Goal: Check status: Check status

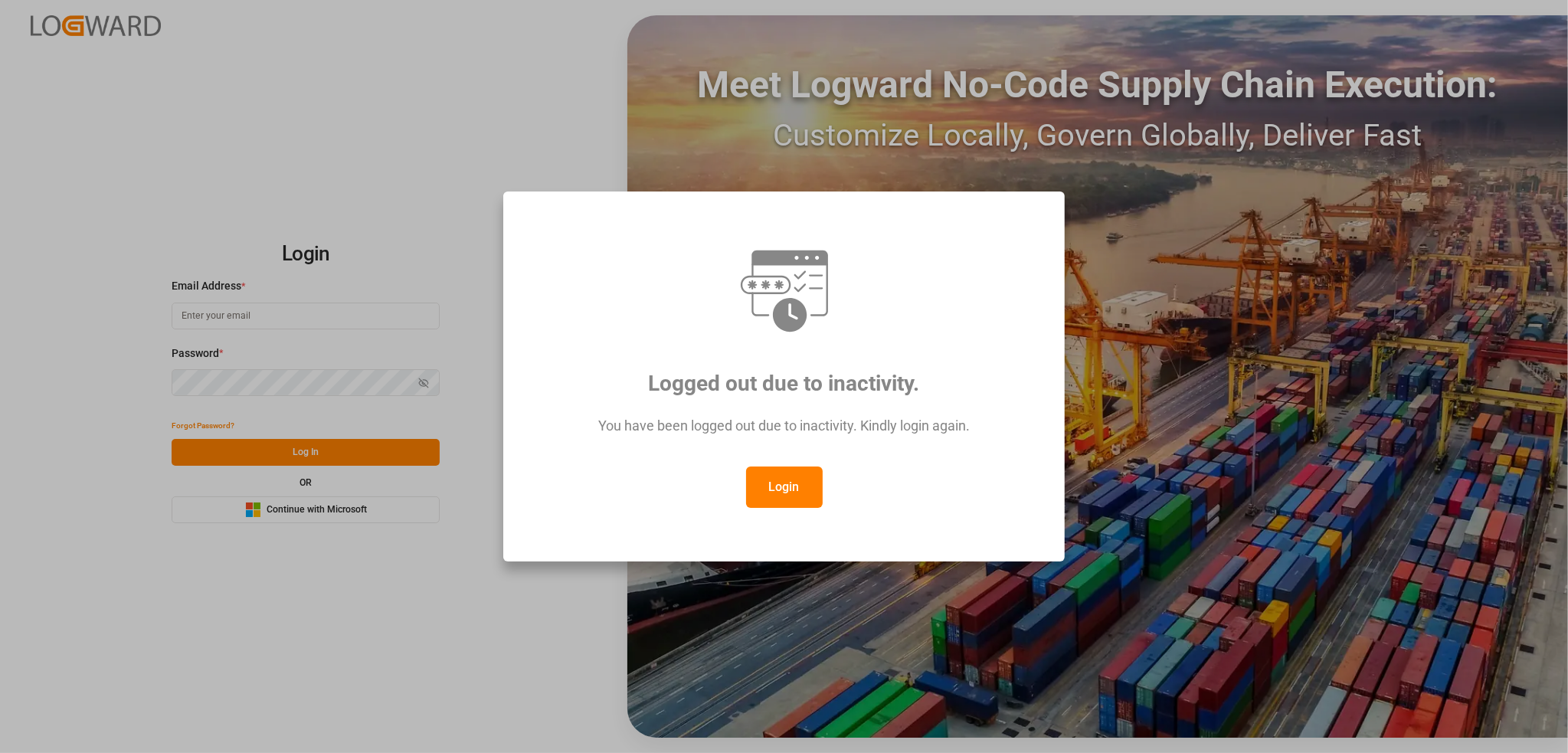
click at [789, 480] on button "Login" at bounding box center [784, 486] width 76 height 41
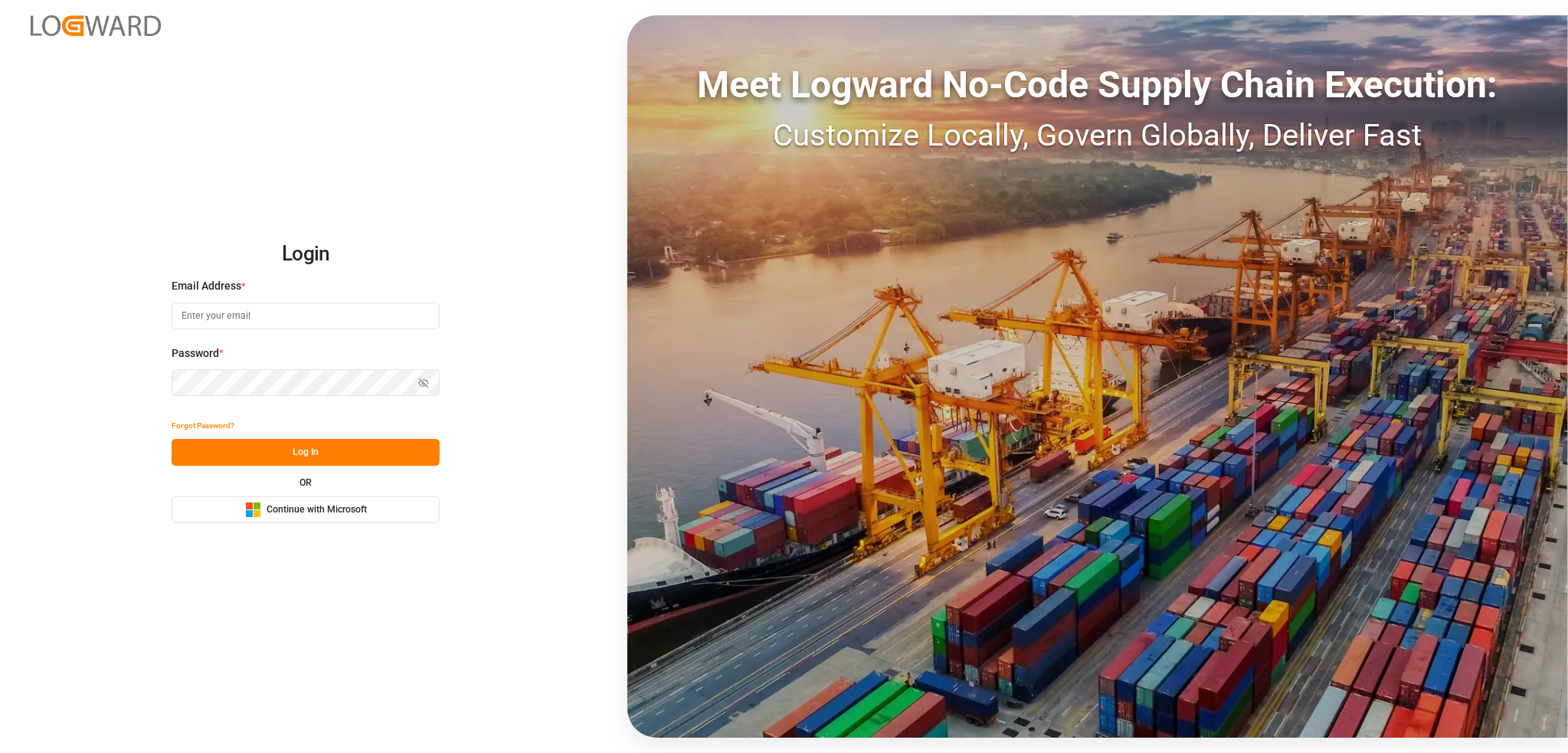
click at [339, 516] on span "Continue with Microsoft" at bounding box center [316, 510] width 100 height 13
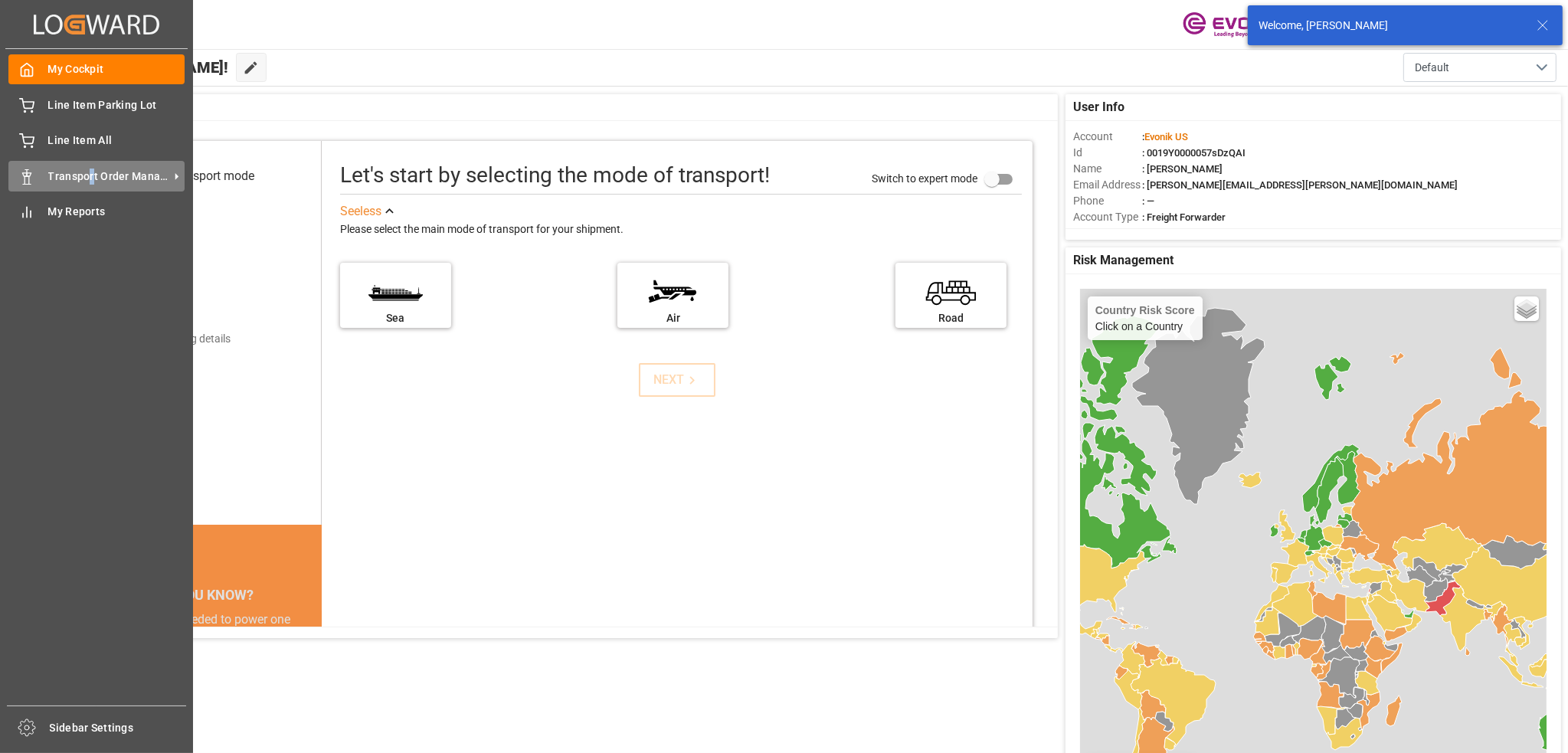
click at [91, 181] on span "Transport Order Management" at bounding box center [108, 176] width 121 height 16
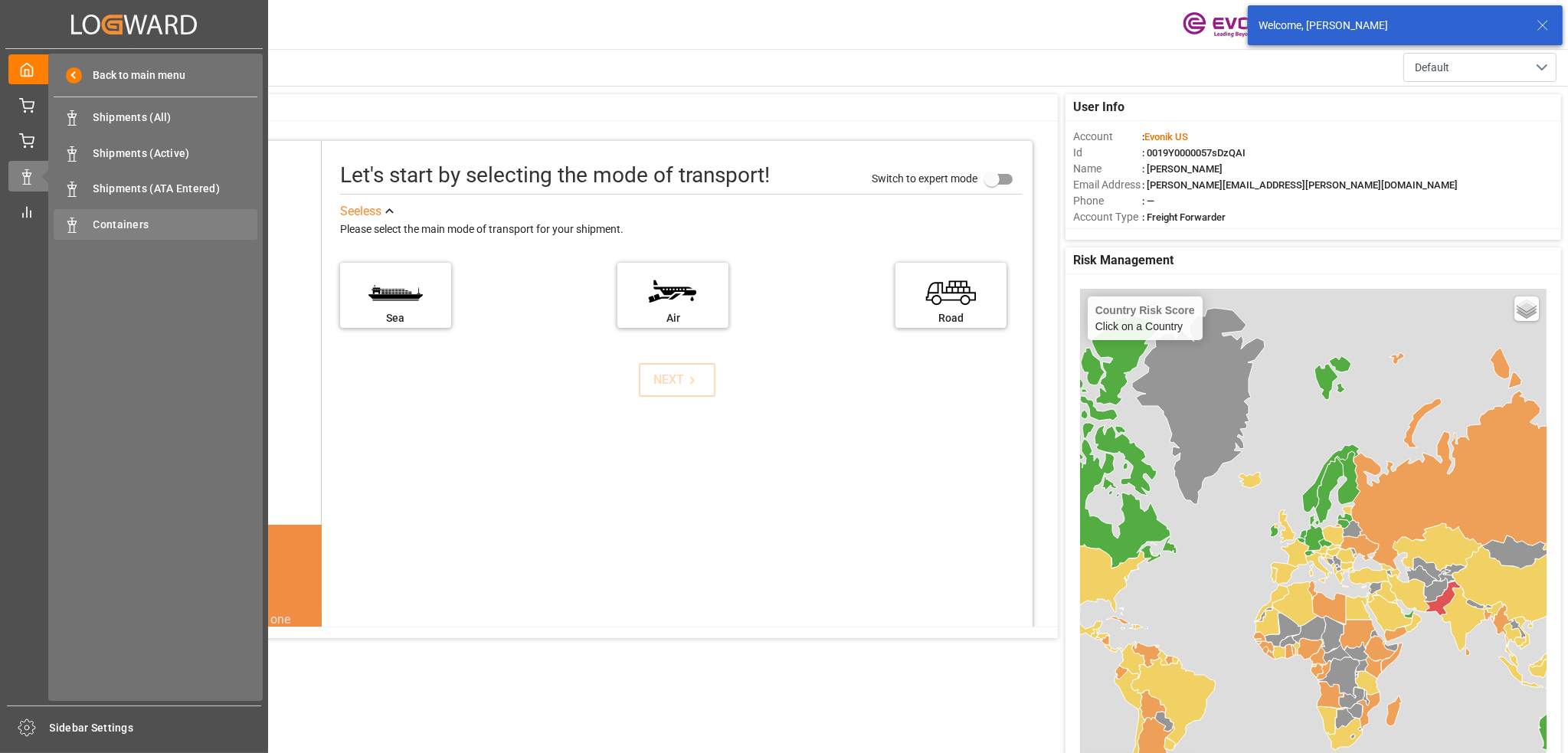
click at [110, 233] on div "Containers Containers" at bounding box center [155, 224] width 204 height 30
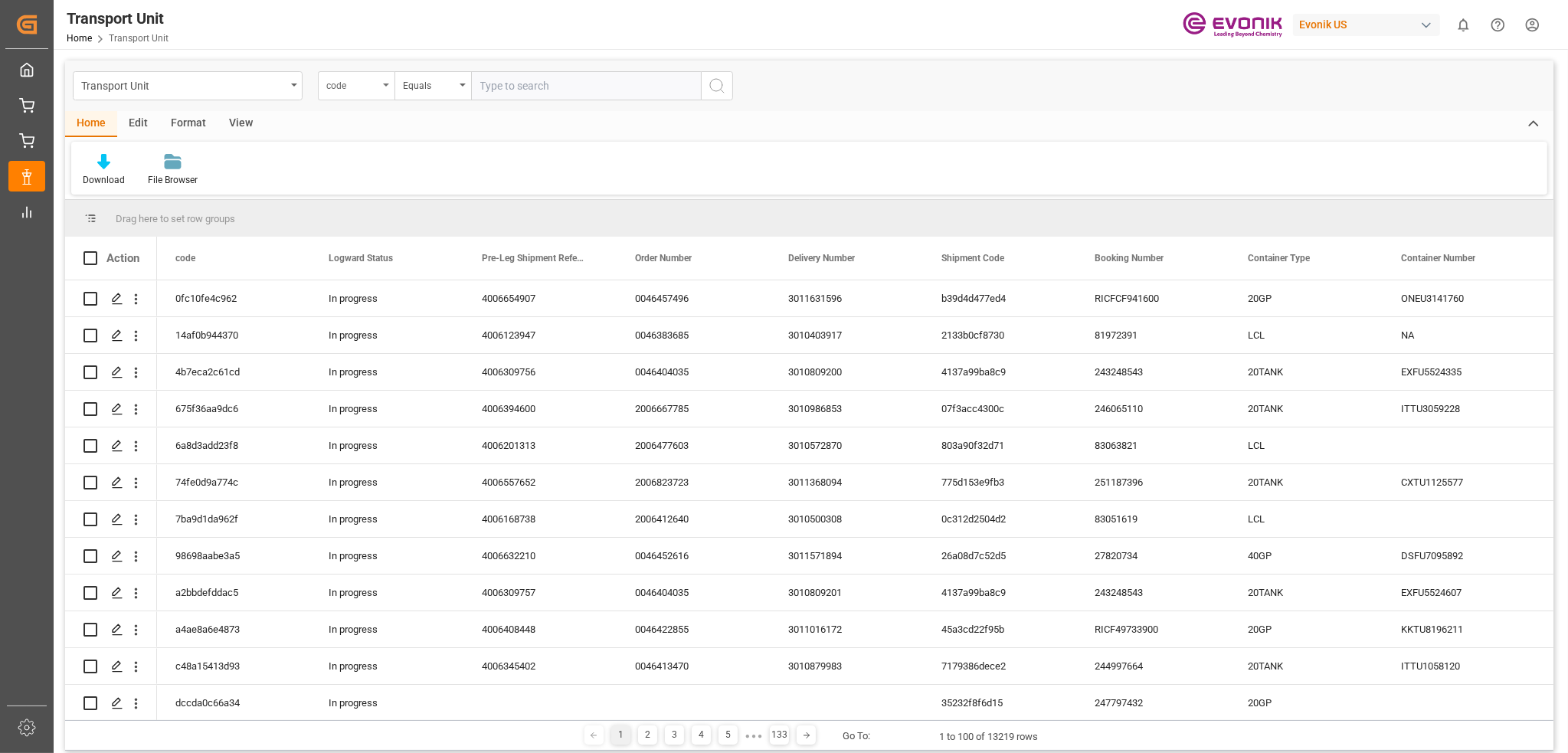
click at [382, 82] on div "code" at bounding box center [356, 86] width 76 height 29
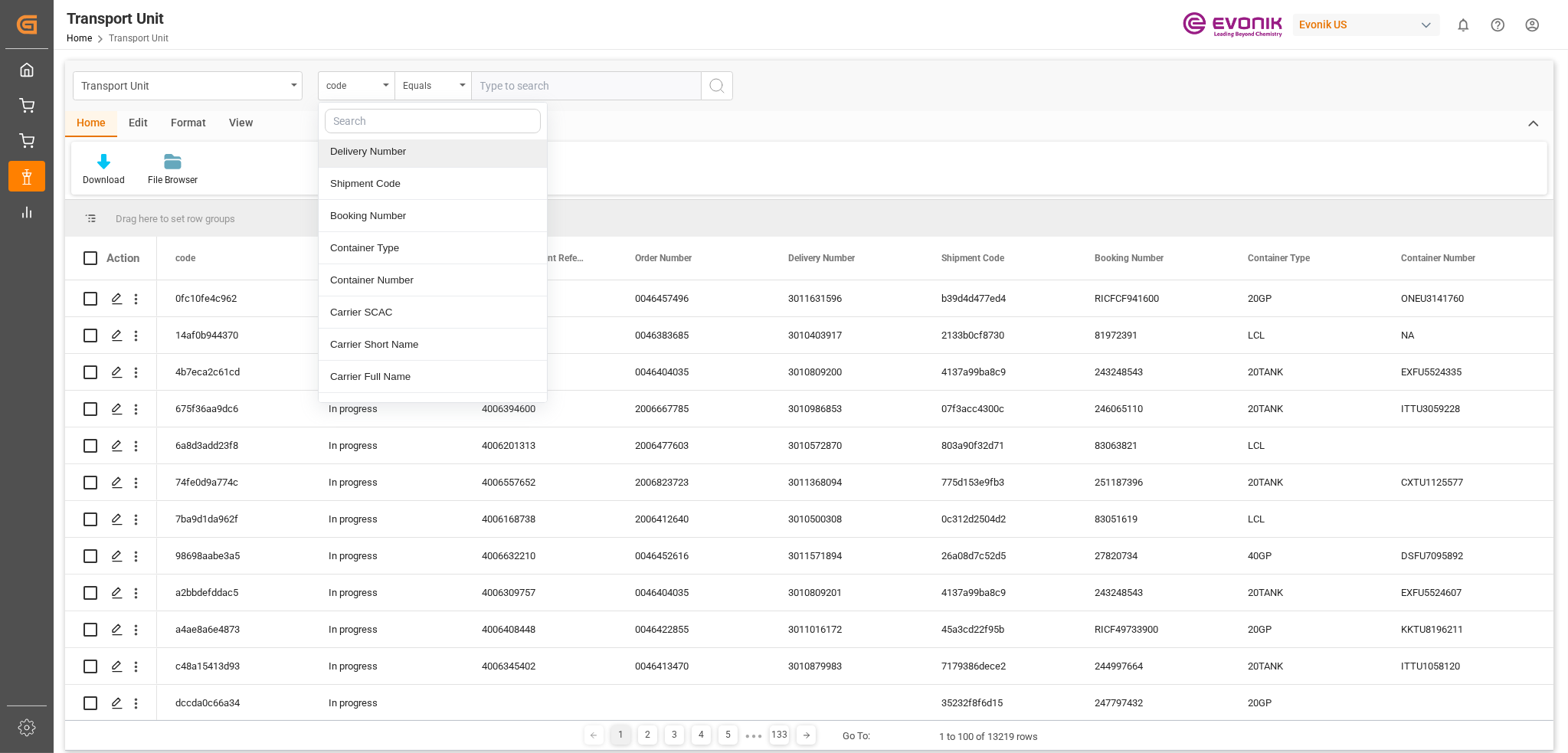
scroll to position [153, 0]
click at [396, 257] on div "Container Number" at bounding box center [433, 260] width 228 height 32
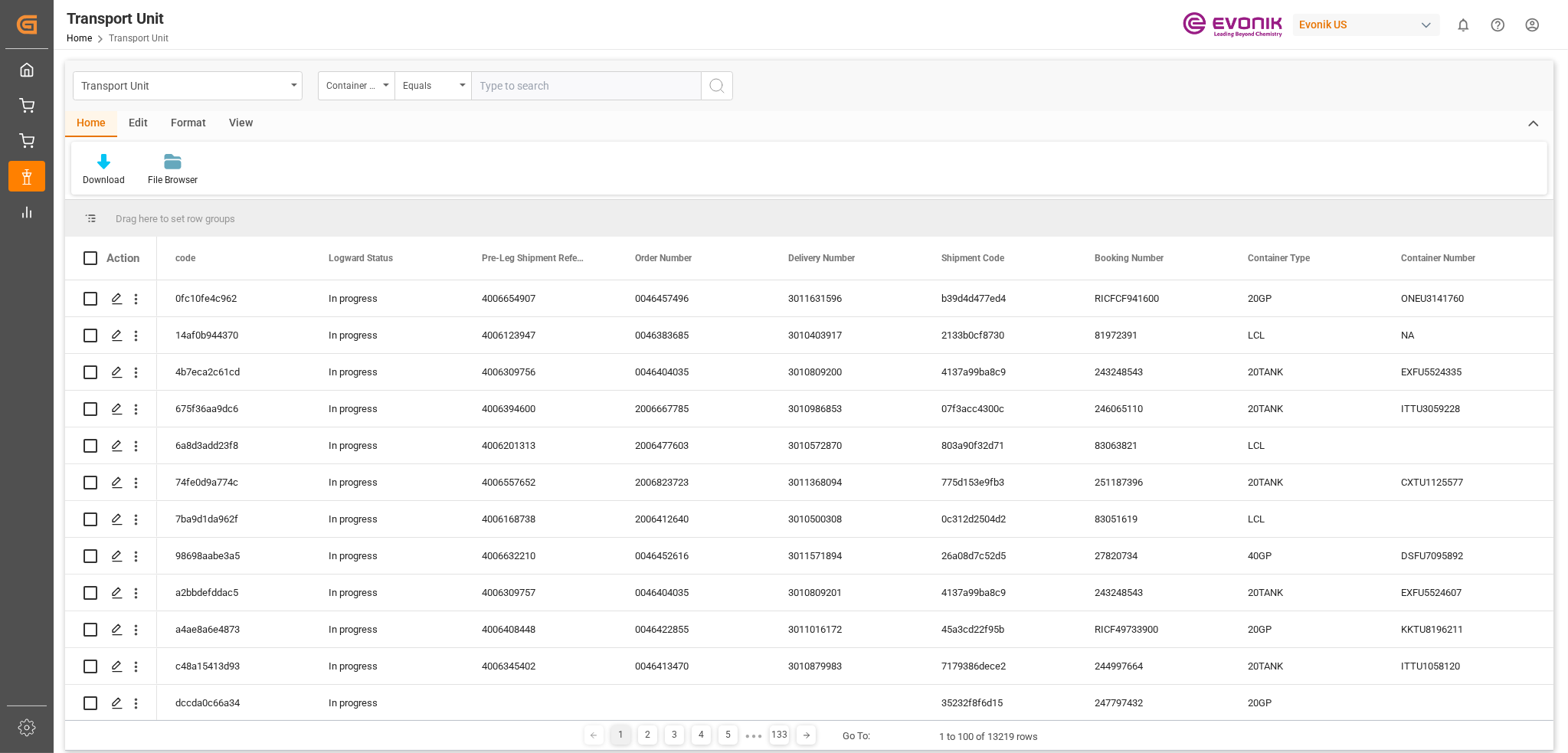
click at [521, 76] on input "text" at bounding box center [586, 86] width 230 height 29
click at [521, 85] on input "text" at bounding box center [586, 86] width 230 height 29
paste input "FTAU"
paste input "1990968"
drag, startPoint x: 553, startPoint y: 90, endPoint x: 381, endPoint y: 76, distance: 172.6
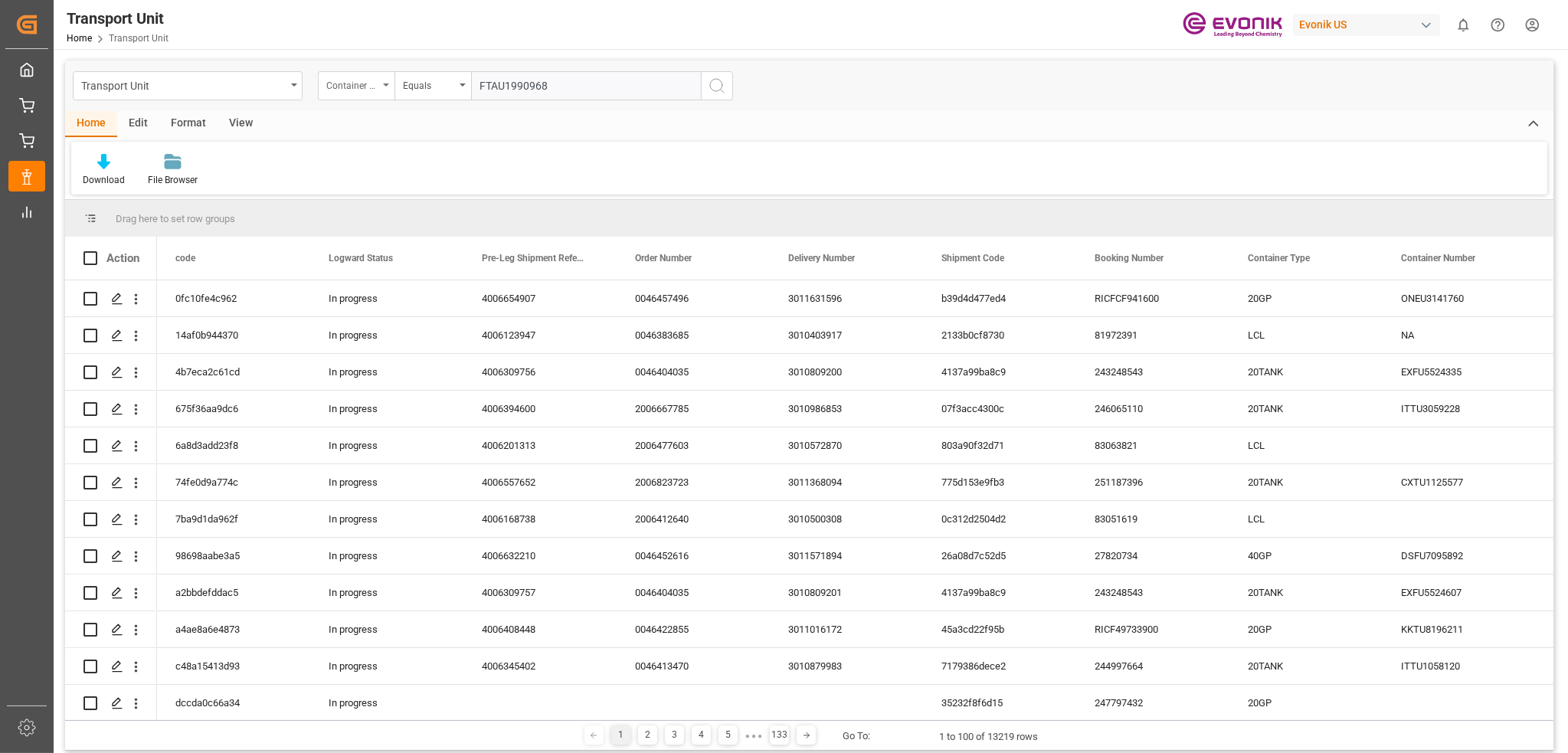
click at [381, 76] on div "Container Number Equals FTAU1990968" at bounding box center [526, 86] width 415 height 29
click at [592, 81] on input "FTAU1990968" at bounding box center [586, 86] width 230 height 29
type input "FTAU1990968"
click at [725, 88] on icon "search button" at bounding box center [717, 86] width 18 height 18
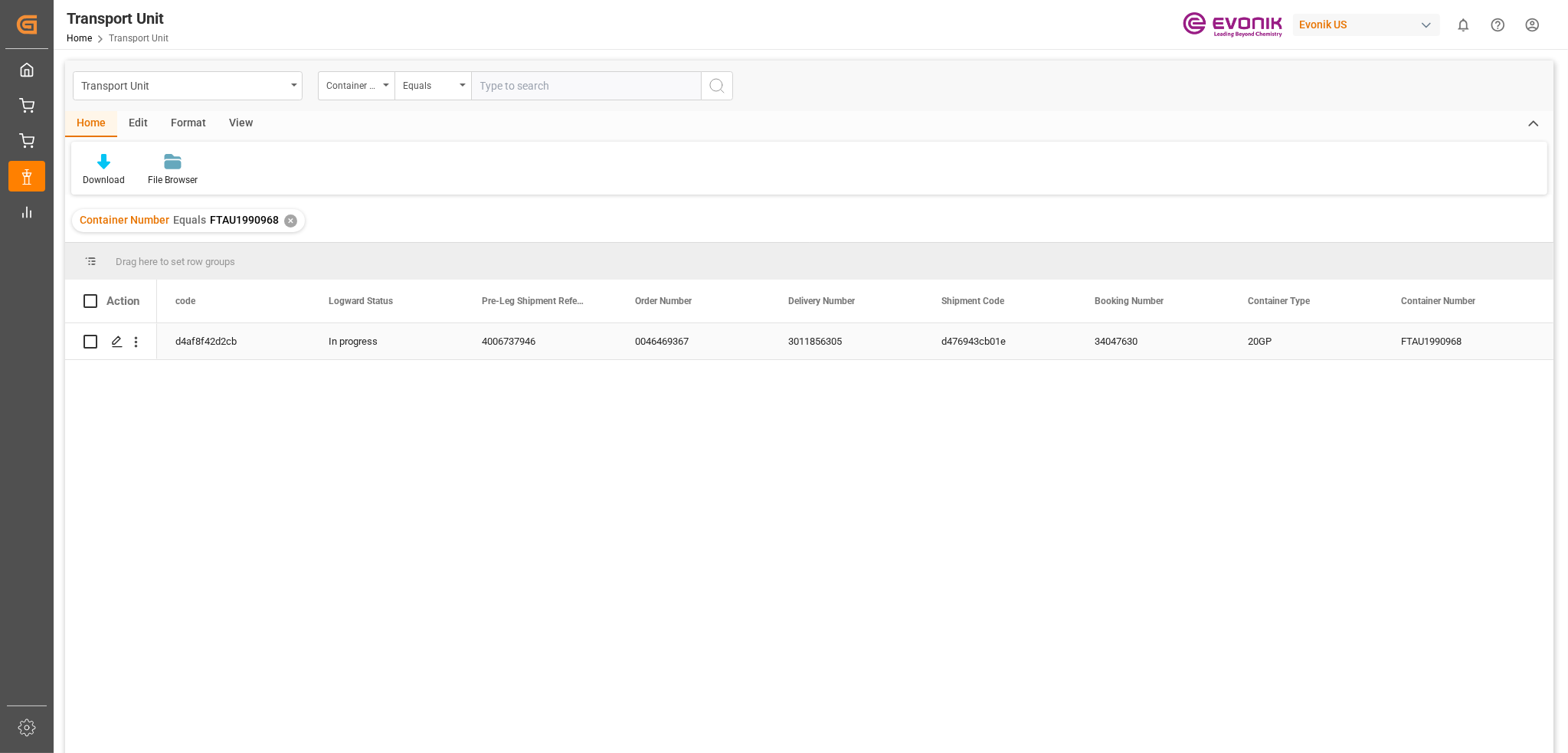
click at [821, 340] on div "3011856305" at bounding box center [847, 341] width 153 height 36
